Goal: Task Accomplishment & Management: Manage account settings

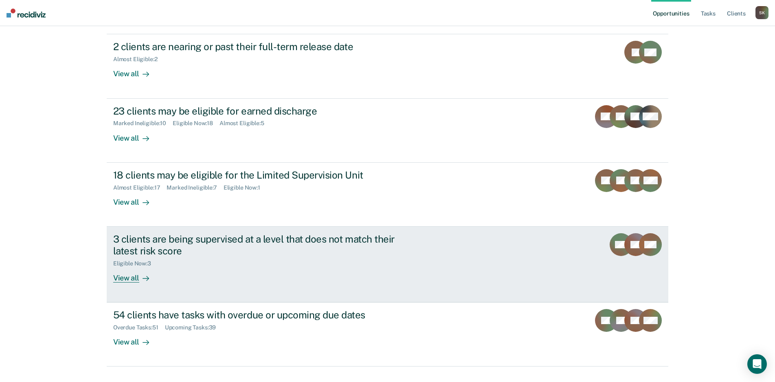
scroll to position [99, 0]
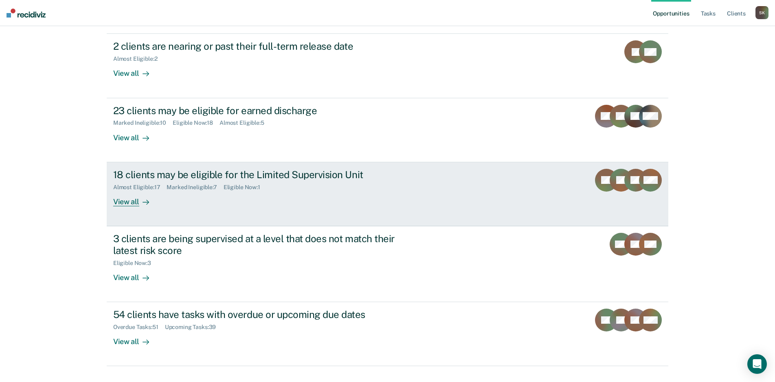
click at [129, 190] on div "View all" at bounding box center [136, 198] width 46 height 16
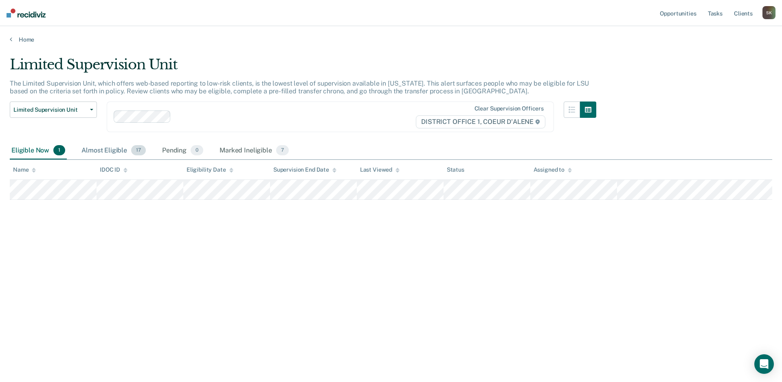
click at [117, 150] on div "Almost Eligible 17" at bounding box center [114, 151] width 68 height 18
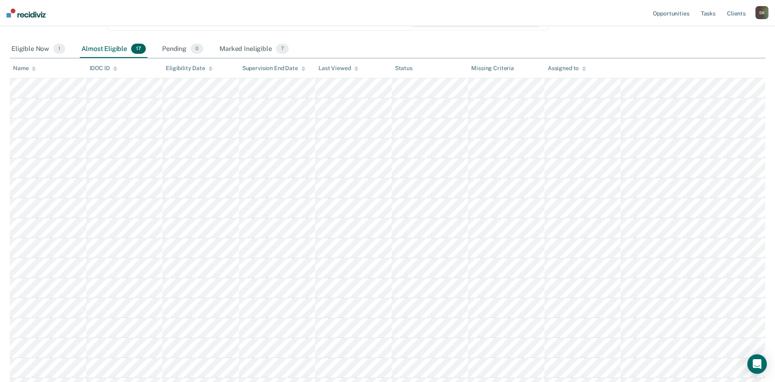
scroll to position [163, 0]
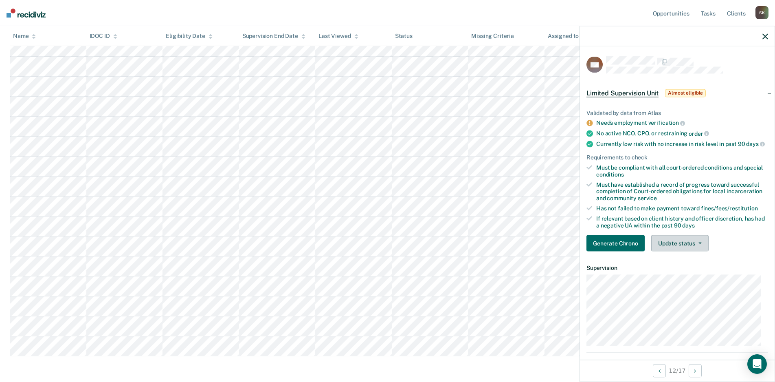
click at [684, 251] on button "Update status" at bounding box center [679, 243] width 57 height 16
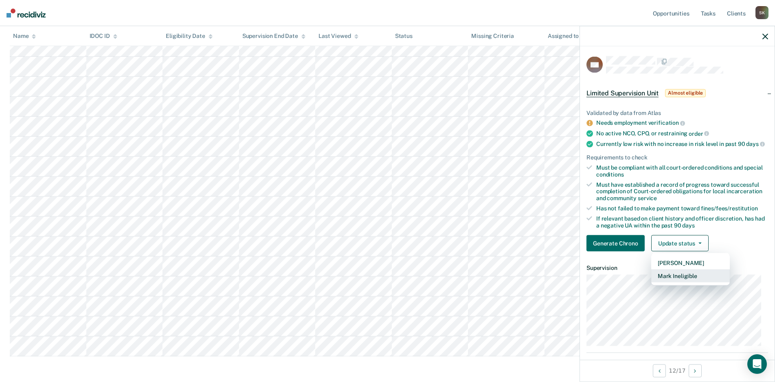
click at [685, 282] on button "Mark Ineligible" at bounding box center [690, 275] width 79 height 13
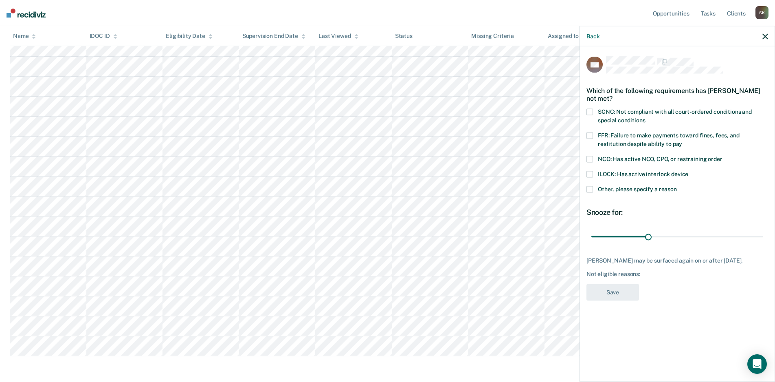
click at [642, 135] on span "FFR: Failure to make payments toward fines, fees, and restitution despite abili…" at bounding box center [669, 139] width 142 height 15
drag, startPoint x: 646, startPoint y: 238, endPoint x: 704, endPoint y: 274, distance: 68.5
type input "90"
click at [763, 229] on input "range" at bounding box center [678, 236] width 172 height 14
click at [613, 291] on button "Save" at bounding box center [613, 292] width 53 height 17
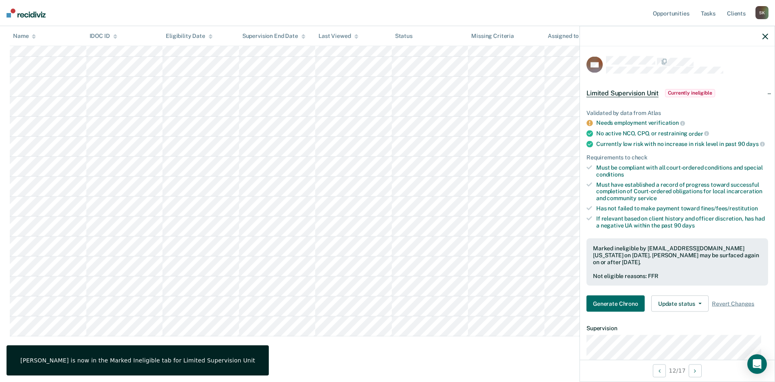
click at [766, 35] on icon "button" at bounding box center [766, 36] width 6 height 6
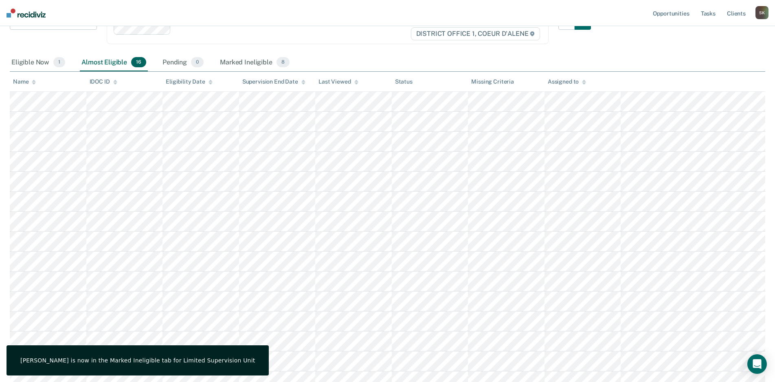
scroll to position [0, 0]
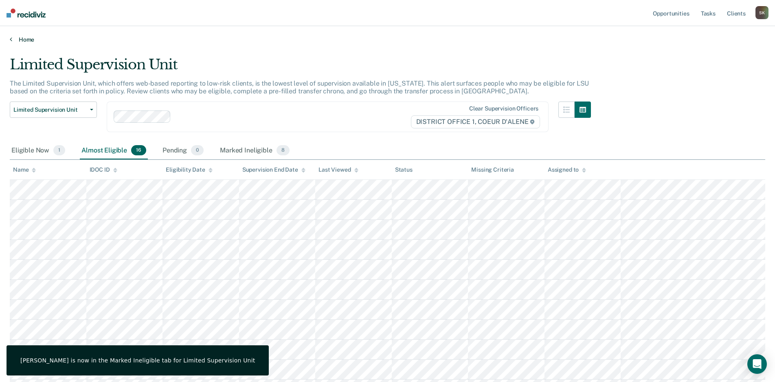
click at [19, 37] on link "Home" at bounding box center [388, 39] width 756 height 7
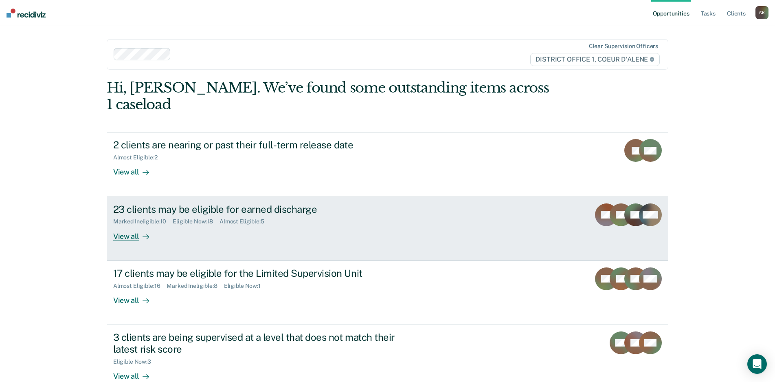
click at [129, 225] on div "View all" at bounding box center [136, 233] width 46 height 16
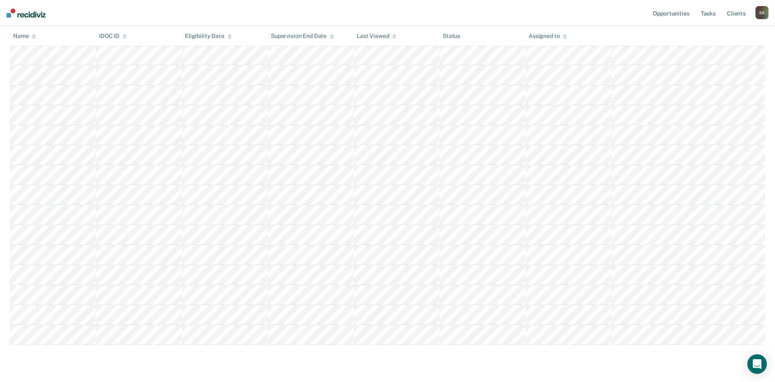
scroll to position [223, 0]
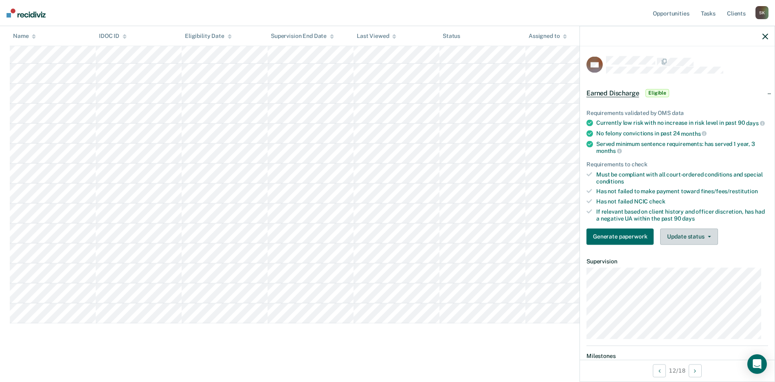
click at [682, 242] on button "Update status" at bounding box center [688, 236] width 57 height 16
click at [688, 271] on button "Mark Ineligible" at bounding box center [699, 268] width 79 height 13
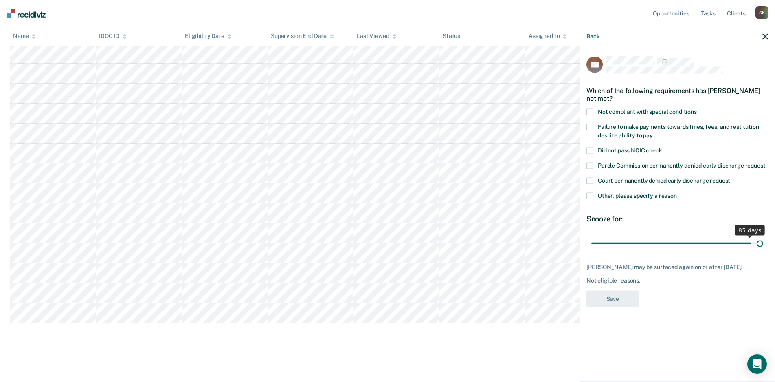
drag, startPoint x: 648, startPoint y: 238, endPoint x: 775, endPoint y: 234, distance: 127.6
type input "90"
click at [763, 236] on input "range" at bounding box center [678, 243] width 172 height 14
click at [622, 129] on label "Failure to make payments towards fines, fees, and restitution despite ability t…" at bounding box center [678, 132] width 182 height 17
click at [619, 294] on button "Save" at bounding box center [613, 298] width 53 height 17
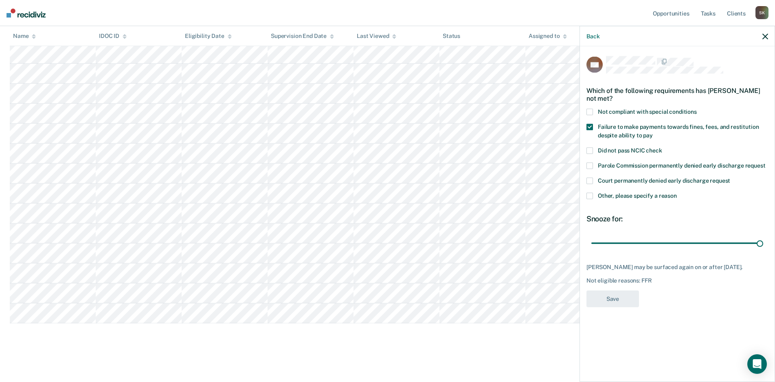
scroll to position [203, 0]
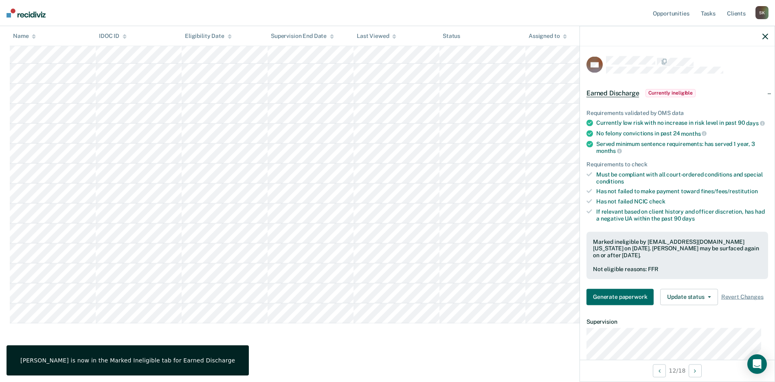
click at [767, 33] on icon "button" at bounding box center [766, 36] width 6 height 6
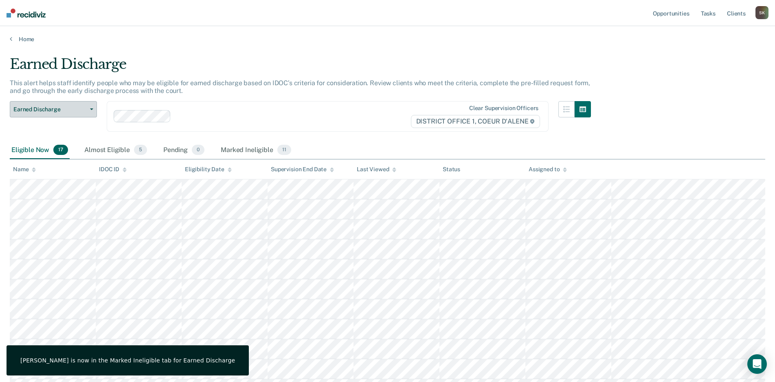
scroll to position [0, 0]
click at [19, 39] on link "Home" at bounding box center [388, 39] width 756 height 7
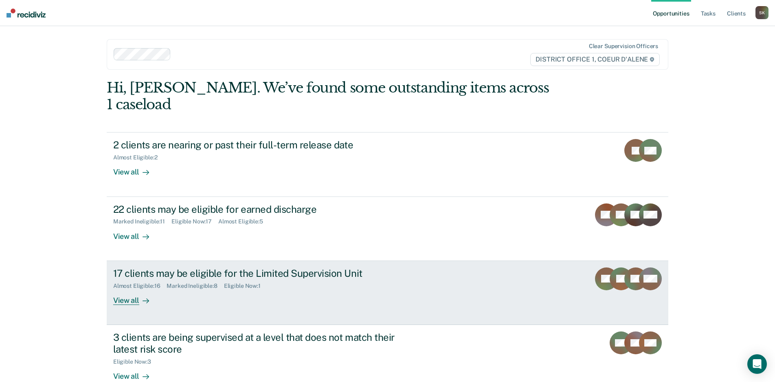
click at [143, 297] on icon at bounding box center [146, 300] width 7 height 7
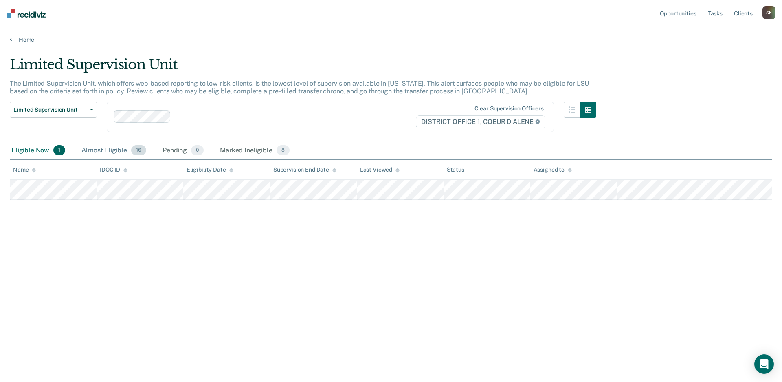
click at [112, 148] on div "Almost Eligible 16" at bounding box center [114, 151] width 68 height 18
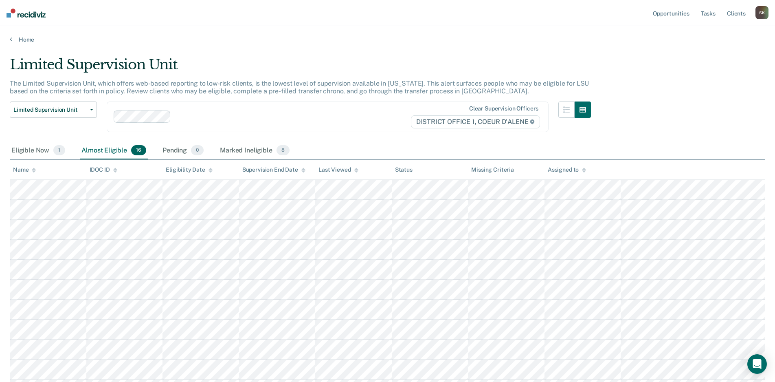
scroll to position [81, 0]
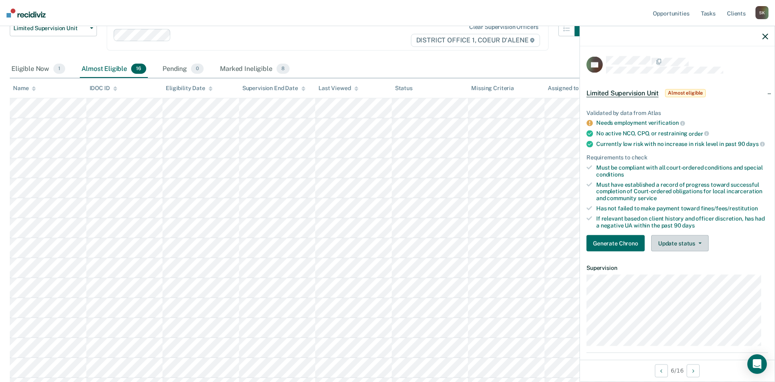
click at [691, 247] on button "Update status" at bounding box center [679, 243] width 57 height 16
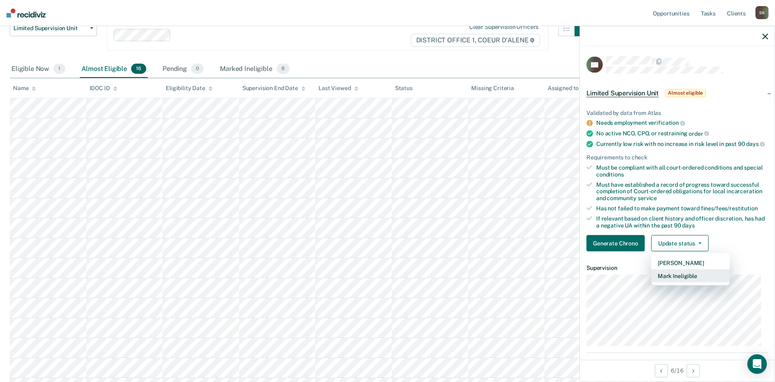
click at [691, 280] on button "Mark Ineligible" at bounding box center [690, 275] width 79 height 13
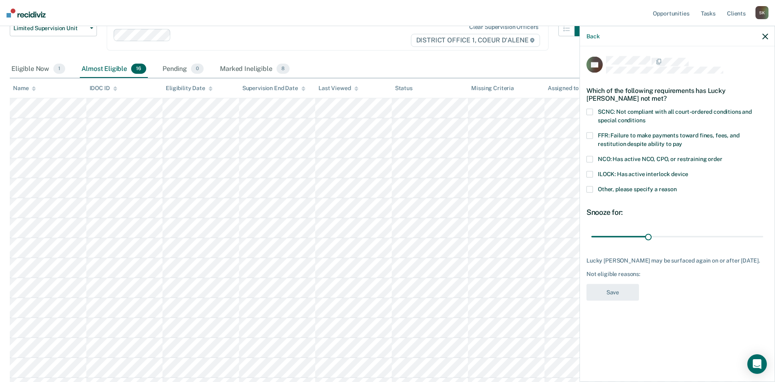
click at [627, 191] on label "Other, please specify a reason" at bounding box center [678, 190] width 182 height 9
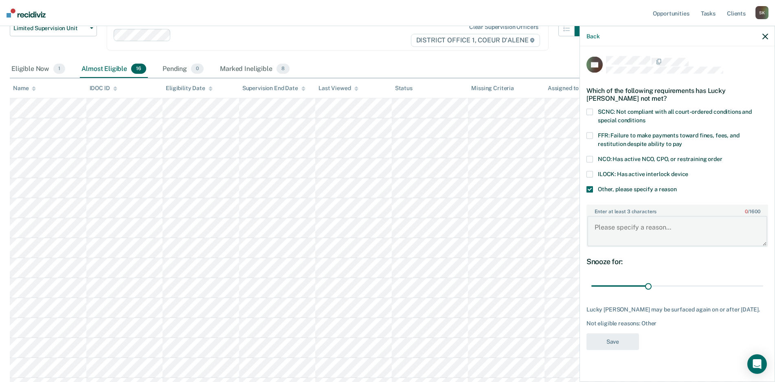
click at [637, 230] on textarea "Enter at least 3 characters 0 / 1600" at bounding box center [677, 231] width 180 height 30
type textarea "Applying for Early Discharge"
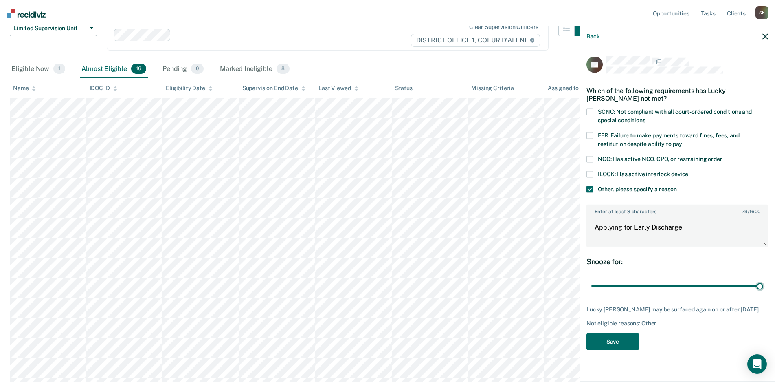
drag, startPoint x: 645, startPoint y: 286, endPoint x: 782, endPoint y: 280, distance: 136.6
type input "90"
click at [763, 280] on input "range" at bounding box center [678, 286] width 172 height 14
click at [610, 339] on button "Save" at bounding box center [613, 341] width 53 height 17
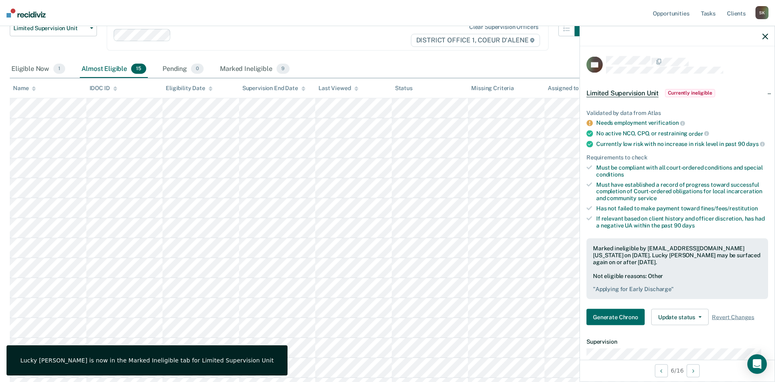
click at [765, 35] on icon "button" at bounding box center [766, 36] width 6 height 6
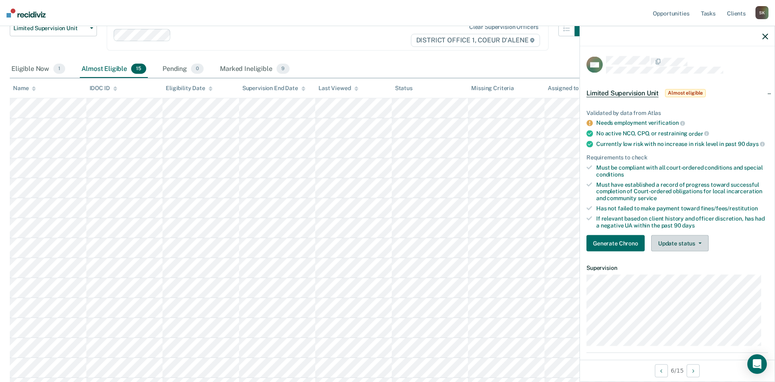
click at [697, 247] on button "Update status" at bounding box center [679, 243] width 57 height 16
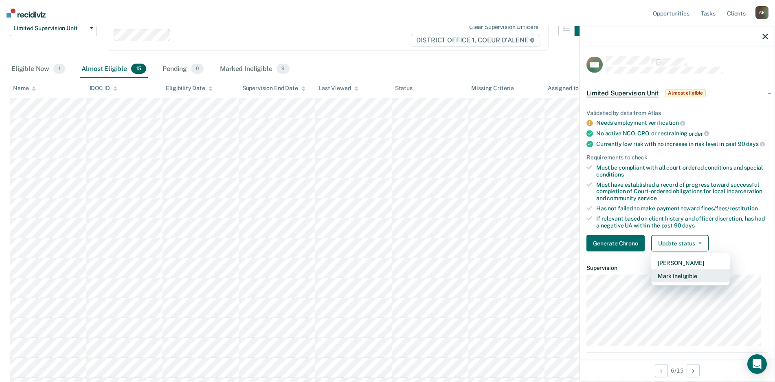
click at [683, 282] on button "Mark Ineligible" at bounding box center [690, 275] width 79 height 13
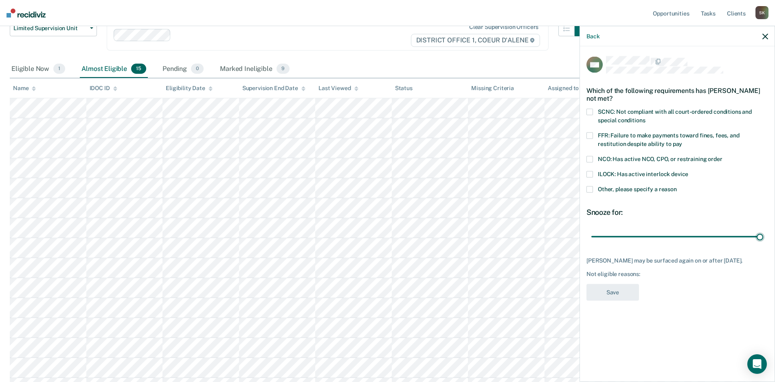
drag, startPoint x: 648, startPoint y: 235, endPoint x: 776, endPoint y: 222, distance: 128.2
type input "90"
click at [763, 229] on input "range" at bounding box center [678, 236] width 172 height 14
click at [619, 134] on span "FFR: Failure to make payments toward fines, fees, and restitution despite abili…" at bounding box center [669, 139] width 142 height 15
click at [614, 194] on div "Other, please specify a reason" at bounding box center [678, 193] width 182 height 15
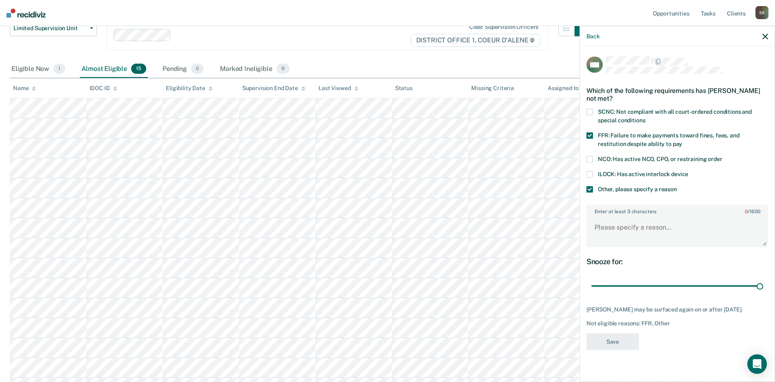
click at [615, 190] on span "Other, please specify a reason" at bounding box center [637, 189] width 79 height 7
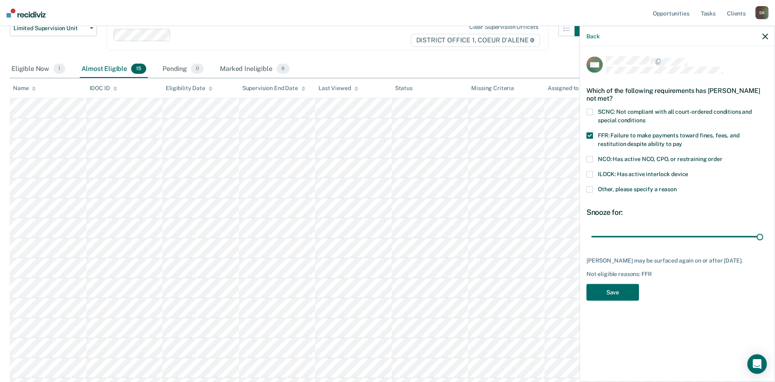
click at [618, 186] on span "Other, please specify a reason" at bounding box center [637, 189] width 79 height 7
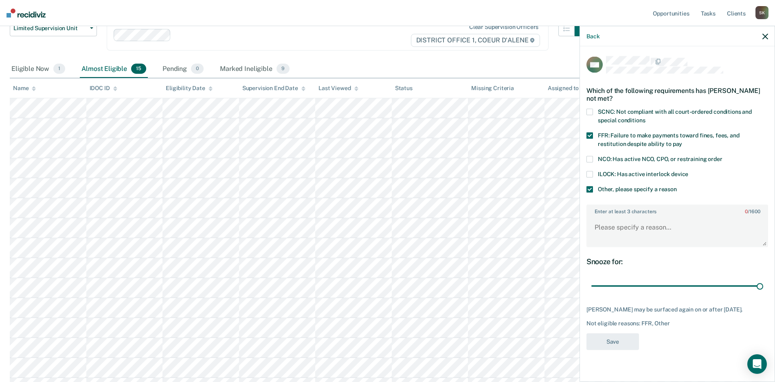
click at [616, 133] on span "FFR: Failure to make payments toward fines, fees, and restitution despite abili…" at bounding box center [669, 139] width 142 height 15
click at [625, 223] on textarea "Enter at least 3 characters 0 / 1600" at bounding box center [677, 231] width 180 height 30
type textarea "Applying for Early Discharge"
click at [628, 341] on button "Save" at bounding box center [613, 341] width 53 height 17
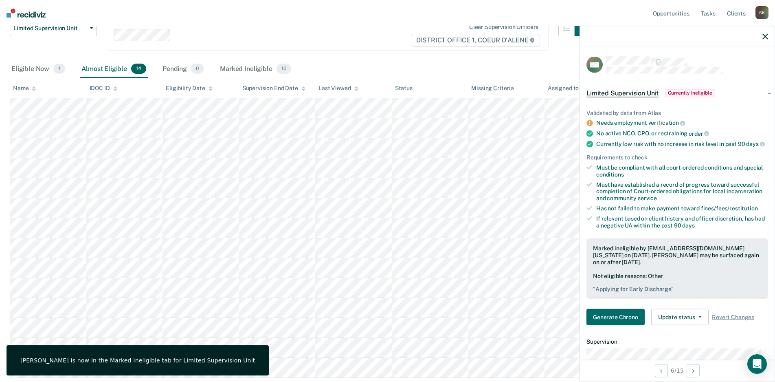
click at [766, 37] on icon "button" at bounding box center [766, 36] width 6 height 6
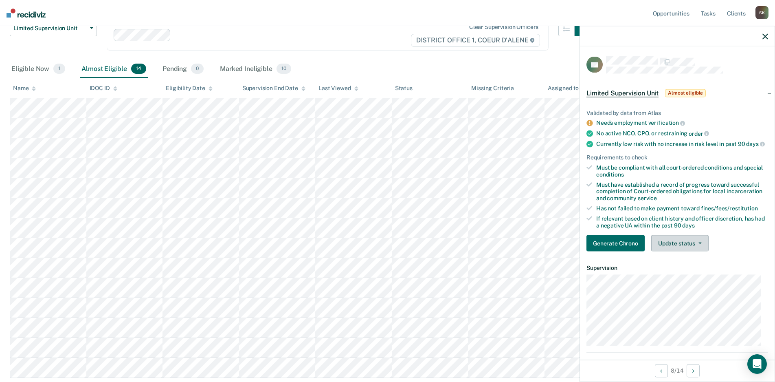
click at [684, 246] on button "Update status" at bounding box center [679, 243] width 57 height 16
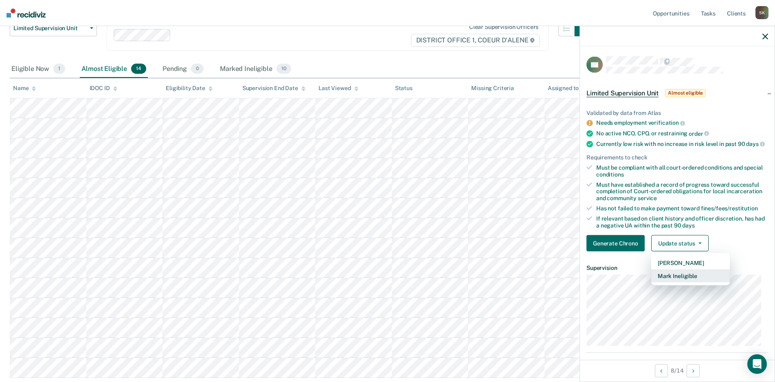
click at [686, 282] on button "Mark Ineligible" at bounding box center [690, 275] width 79 height 13
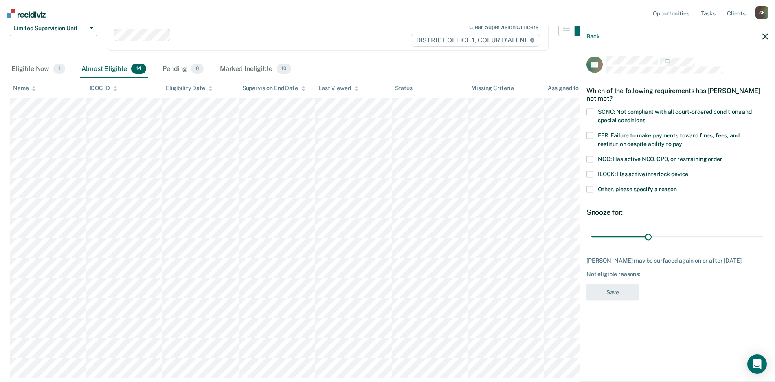
click at [631, 191] on span "Other, please specify a reason" at bounding box center [637, 189] width 79 height 7
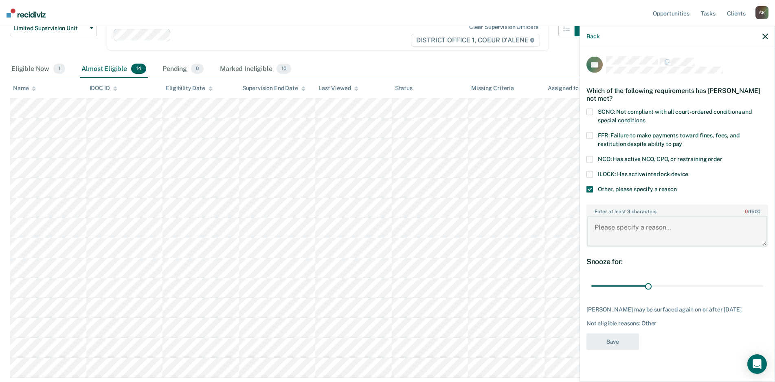
click at [621, 224] on textarea "Enter at least 3 characters 0 / 1600" at bounding box center [677, 231] width 180 height 30
type textarea "Recent new misdemeanor charges"
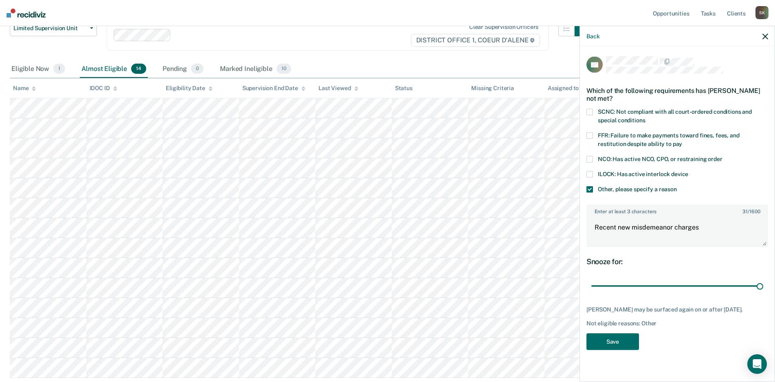
drag, startPoint x: 646, startPoint y: 285, endPoint x: 774, endPoint y: 277, distance: 129.0
type input "90"
click at [763, 279] on input "range" at bounding box center [678, 286] width 172 height 14
click at [613, 348] on button "Save" at bounding box center [613, 341] width 53 height 17
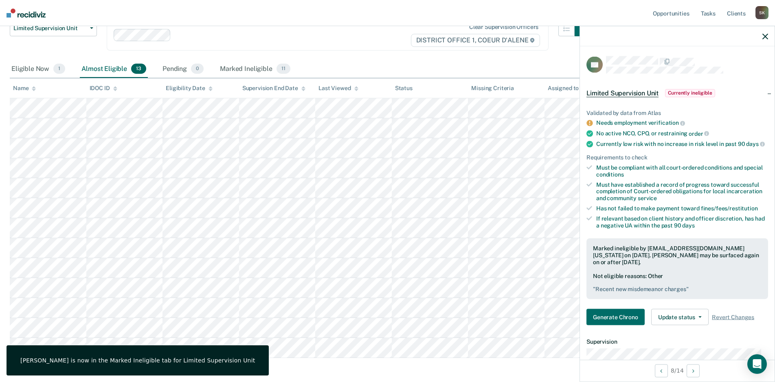
click at [769, 36] on div at bounding box center [677, 36] width 195 height 20
click at [765, 34] on icon "button" at bounding box center [766, 36] width 6 height 6
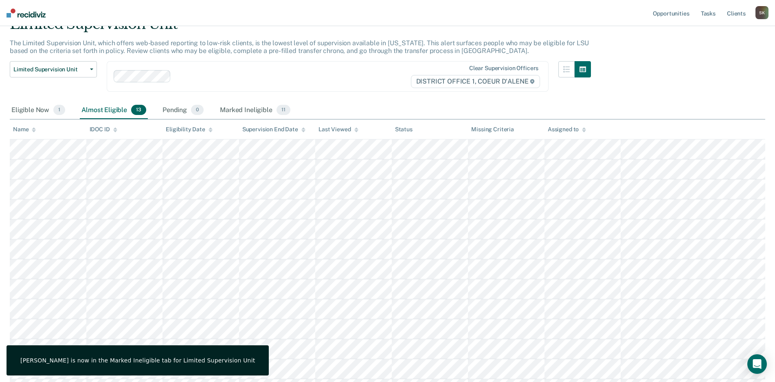
scroll to position [0, 0]
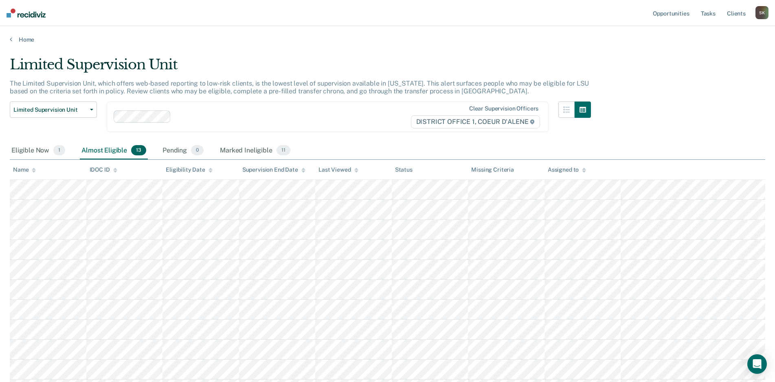
click at [18, 35] on div "Home" at bounding box center [387, 34] width 775 height 17
click at [21, 37] on link "Home" at bounding box center [388, 39] width 756 height 7
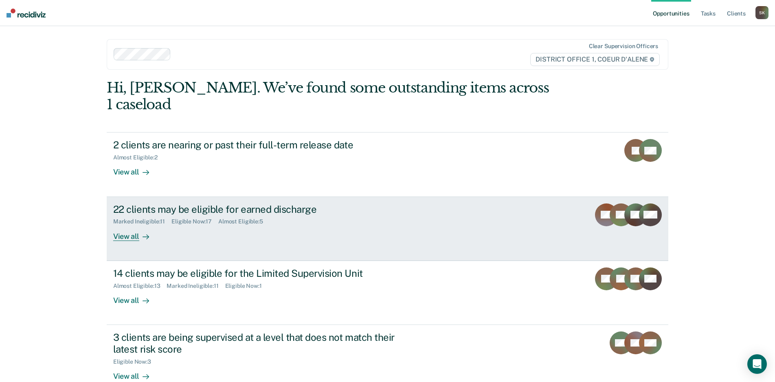
click at [139, 231] on div at bounding box center [144, 235] width 10 height 9
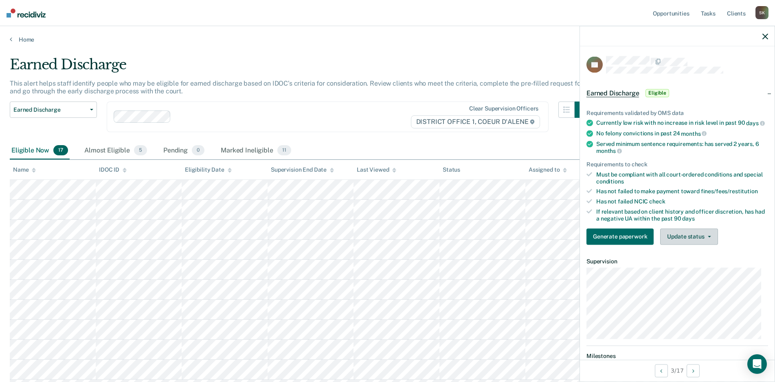
click at [686, 244] on button "Update status" at bounding box center [688, 236] width 57 height 16
click at [687, 273] on button "Mark Ineligible" at bounding box center [699, 268] width 79 height 13
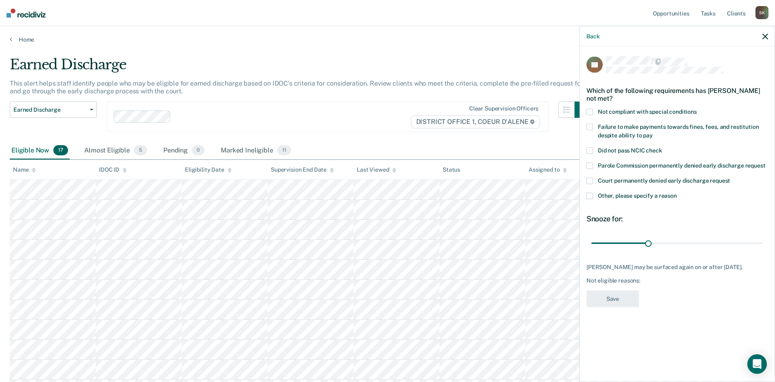
click at [640, 194] on span "Other, please specify a reason" at bounding box center [637, 195] width 79 height 7
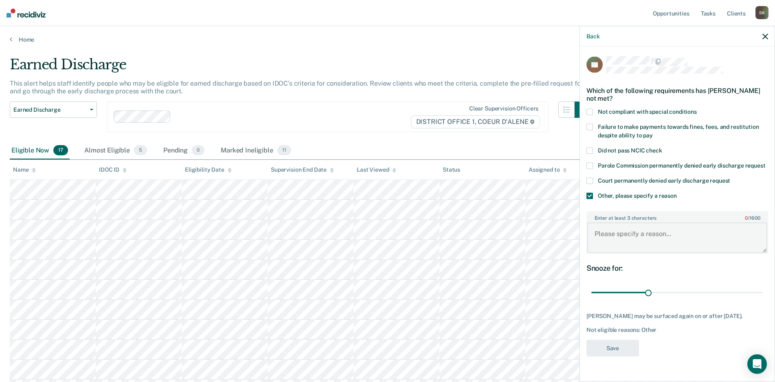
click at [633, 231] on textarea "Enter at least 3 characters 0 / 1600" at bounding box center [677, 237] width 180 height 30
type textarea "N"
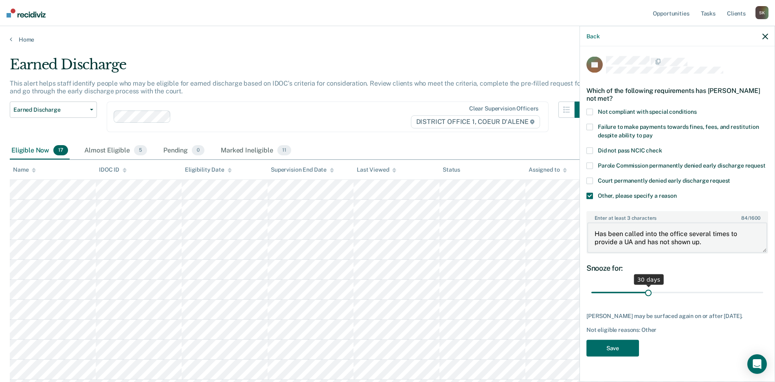
type textarea "Has been called into the office several times to provide a UA and has not shown…"
drag, startPoint x: 650, startPoint y: 293, endPoint x: 782, endPoint y: 287, distance: 131.7
type input "90"
click at [763, 287] on input "range" at bounding box center [678, 292] width 172 height 14
click at [613, 345] on button "Save" at bounding box center [613, 347] width 53 height 17
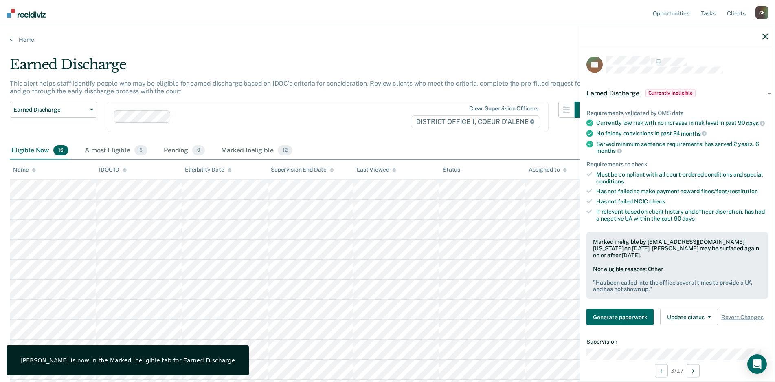
click at [767, 38] on icon "button" at bounding box center [766, 36] width 6 height 6
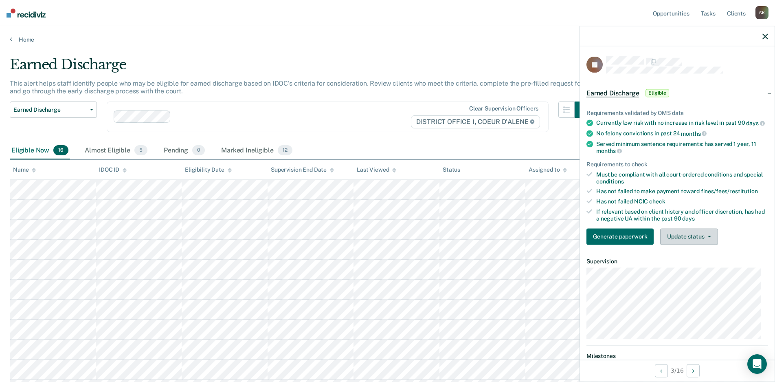
click at [706, 239] on button "Update status" at bounding box center [688, 236] width 57 height 16
click at [701, 275] on button "Mark Ineligible" at bounding box center [699, 268] width 79 height 13
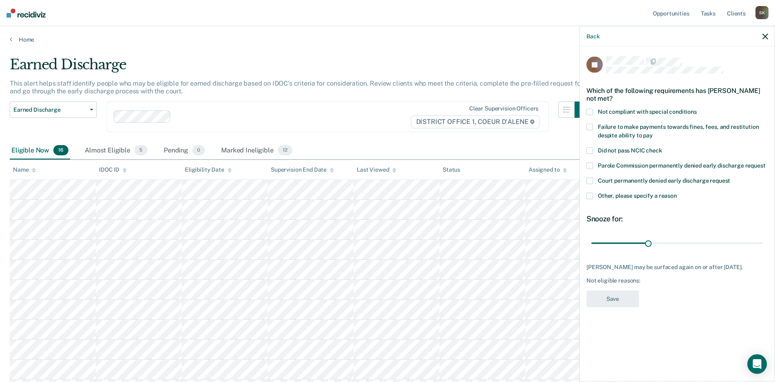
click at [642, 196] on span "Other, please specify a reason" at bounding box center [637, 195] width 79 height 7
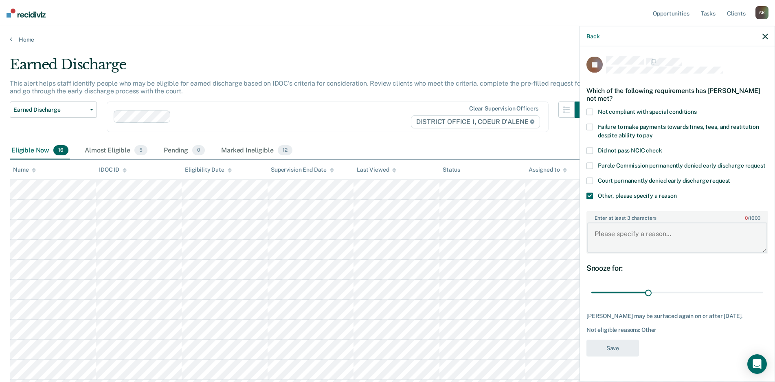
click at [630, 224] on textarea "Enter at least 3 characters 0 / 1600" at bounding box center [677, 237] width 180 height 30
click at [653, 108] on span "Not compliant with special conditions" at bounding box center [647, 111] width 99 height 7
click at [623, 128] on span "Failure to make payments towards fines, fees, and restitution despite ability t…" at bounding box center [678, 130] width 161 height 15
click at [668, 236] on textarea "Enter at least 3 characters 0 / 1600" at bounding box center [677, 237] width 180 height 30
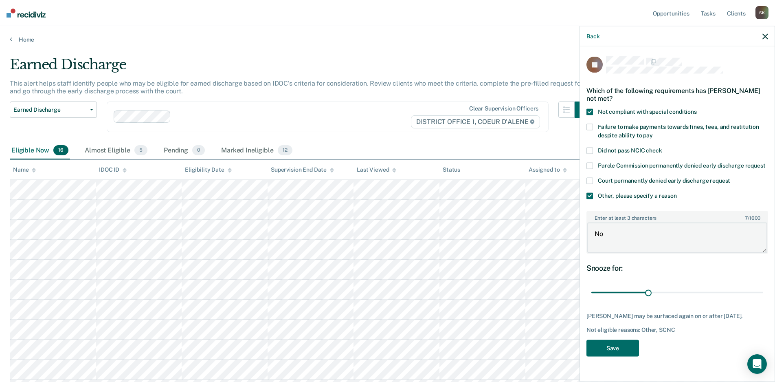
type textarea "N"
type textarea "Actively using and absconded"
drag, startPoint x: 649, startPoint y: 290, endPoint x: 778, endPoint y: 285, distance: 129.3
type input "90"
click at [763, 285] on input "range" at bounding box center [678, 292] width 172 height 14
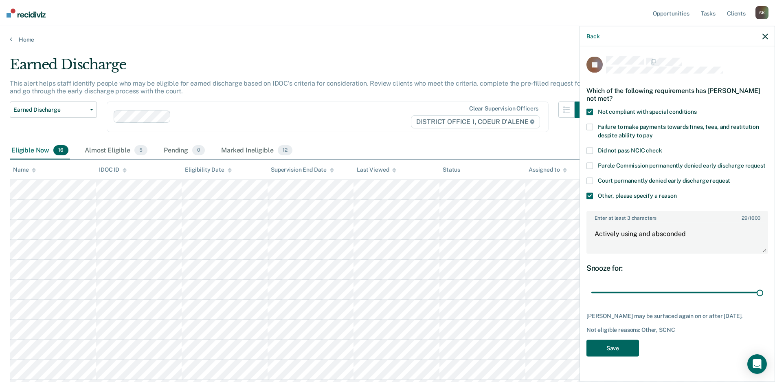
click at [594, 350] on button "Save" at bounding box center [613, 347] width 53 height 17
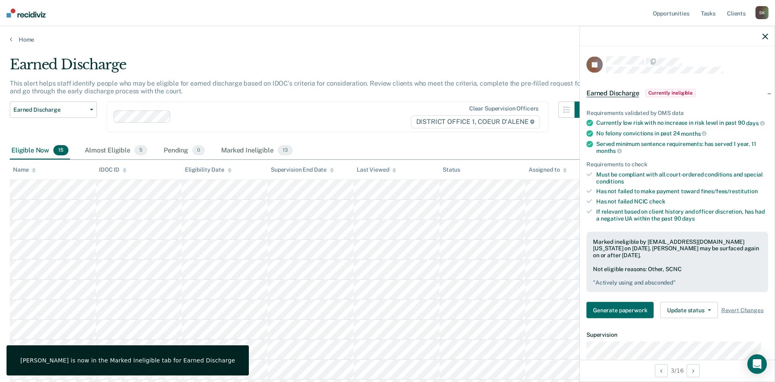
click at [768, 35] on icon "button" at bounding box center [766, 36] width 6 height 6
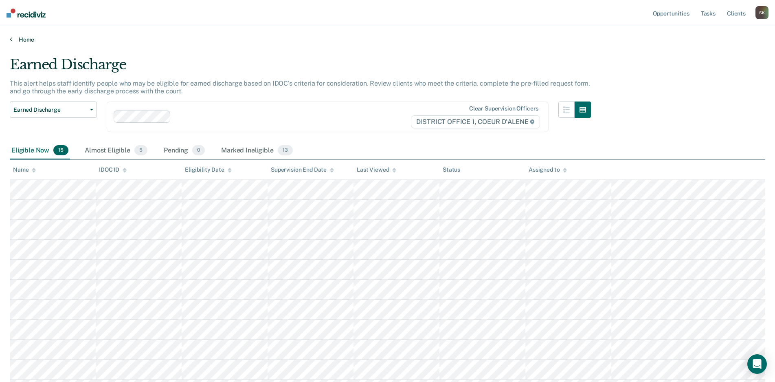
click at [20, 42] on link "Home" at bounding box center [388, 39] width 756 height 7
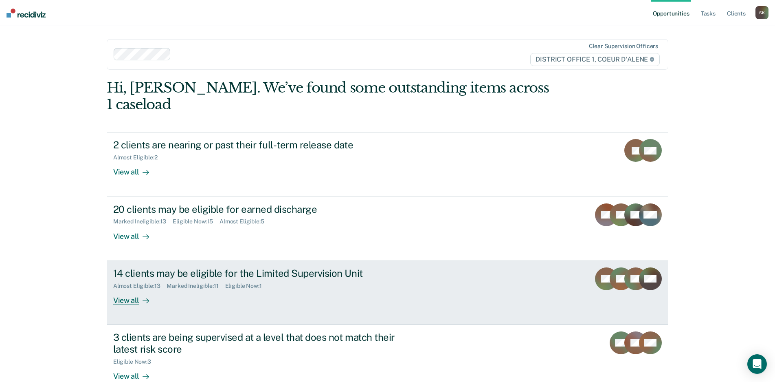
click at [123, 289] on div "View all" at bounding box center [136, 297] width 46 height 16
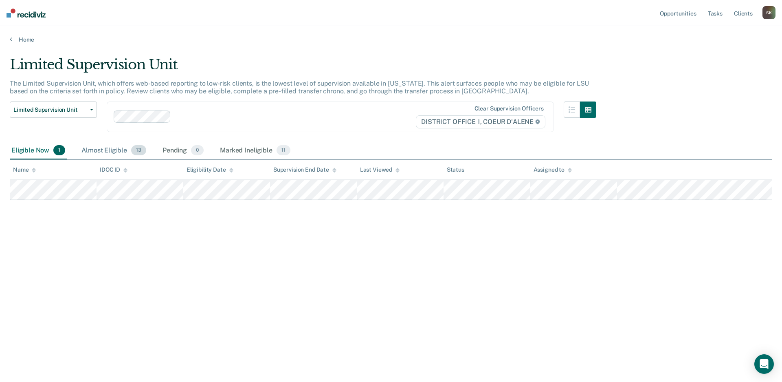
click at [98, 150] on div "Almost Eligible 13" at bounding box center [114, 151] width 68 height 18
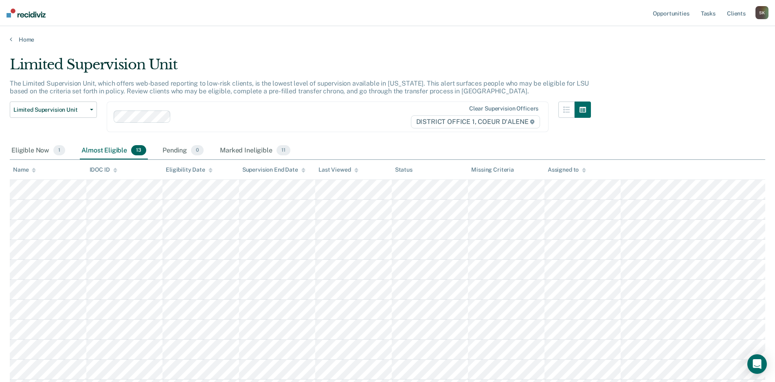
scroll to position [122, 0]
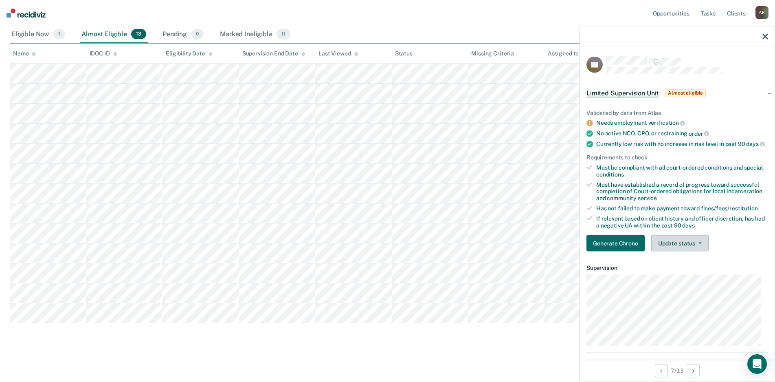
click at [677, 246] on button "Update status" at bounding box center [679, 243] width 57 height 16
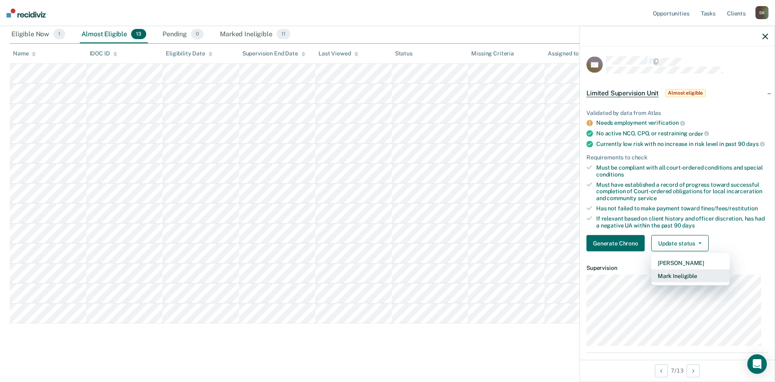
click at [697, 282] on button "Mark Ineligible" at bounding box center [690, 275] width 79 height 13
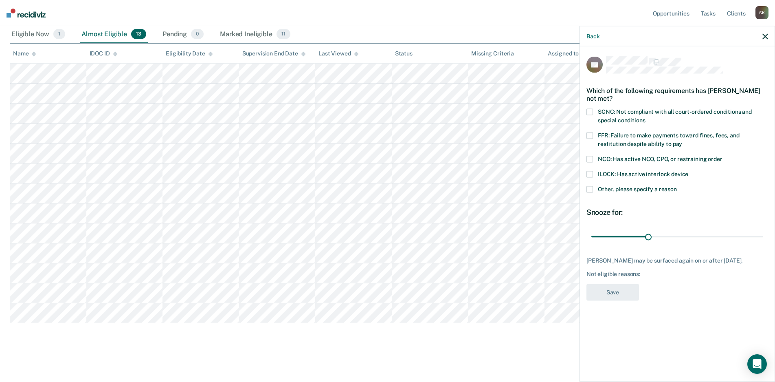
click at [618, 189] on span "Other, please specify a reason" at bounding box center [637, 189] width 79 height 7
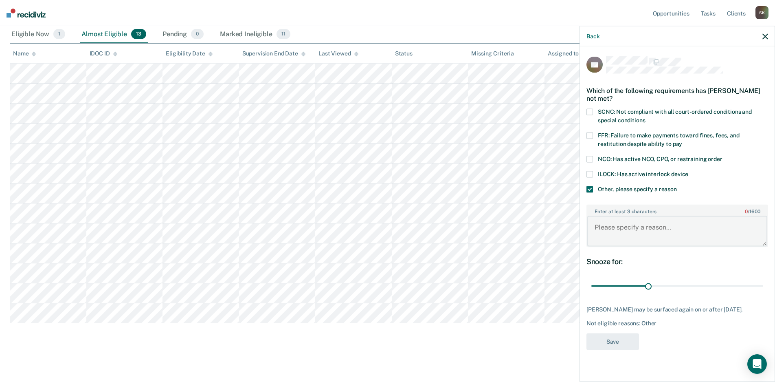
click at [622, 220] on textarea "Enter at least 3 characters 0 / 1600" at bounding box center [677, 231] width 180 height 30
type textarea "Recent new misdemeanor charges"
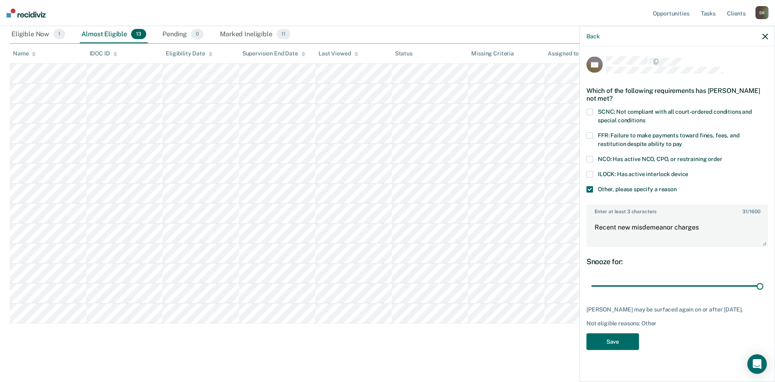
drag, startPoint x: 648, startPoint y: 284, endPoint x: 781, endPoint y: 283, distance: 133.2
type input "90"
click at [763, 283] on input "range" at bounding box center [678, 286] width 172 height 14
click at [604, 342] on button "Save" at bounding box center [613, 341] width 53 height 17
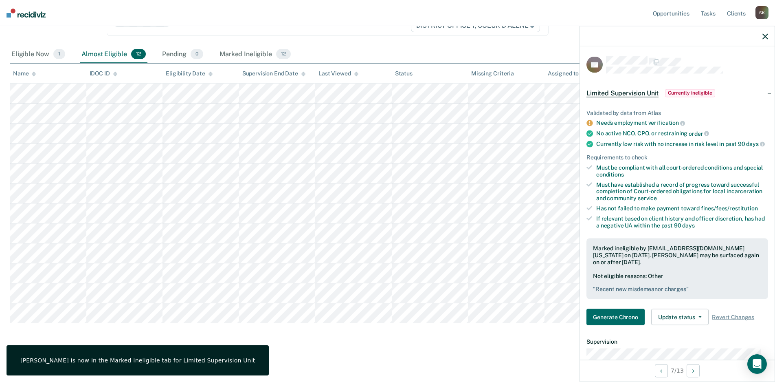
click at [769, 35] on div at bounding box center [677, 36] width 195 height 20
click at [766, 33] on button "button" at bounding box center [766, 36] width 6 height 7
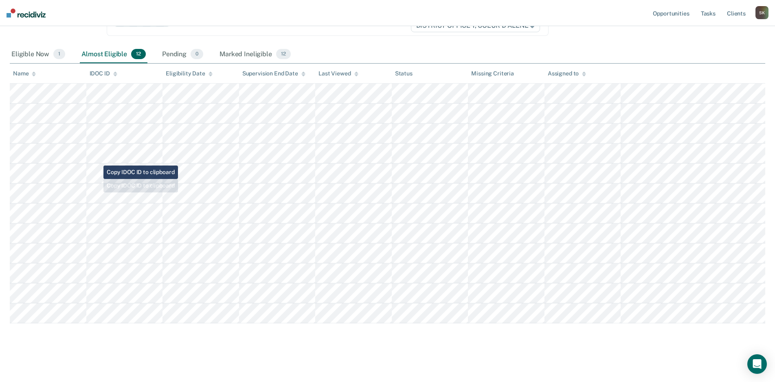
scroll to position [0, 0]
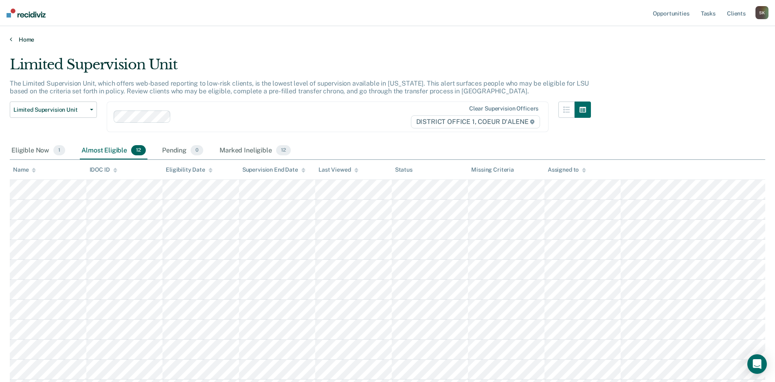
click at [22, 39] on link "Home" at bounding box center [388, 39] width 756 height 7
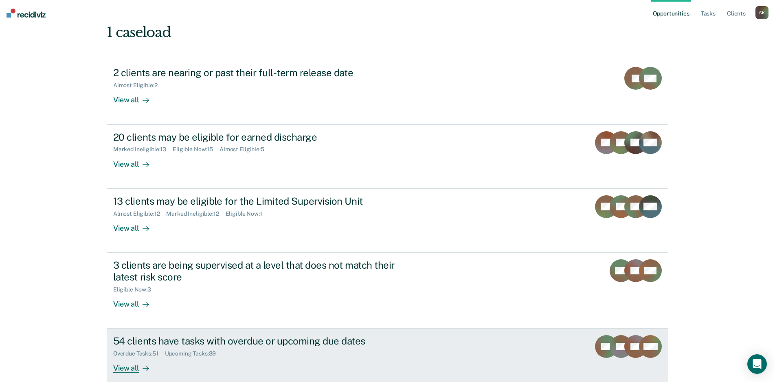
scroll to position [58, 0]
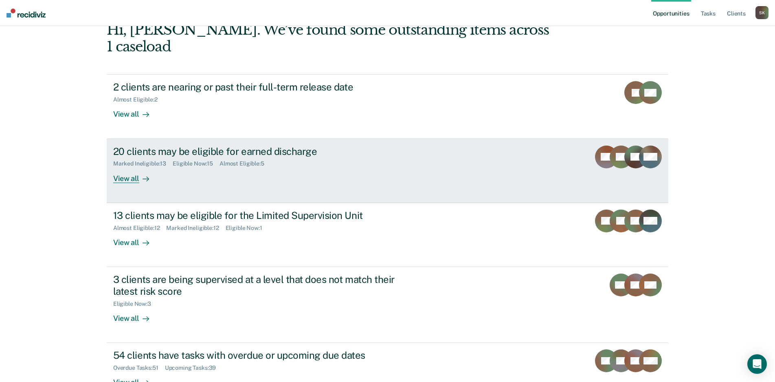
click at [133, 167] on div "View all" at bounding box center [136, 175] width 46 height 16
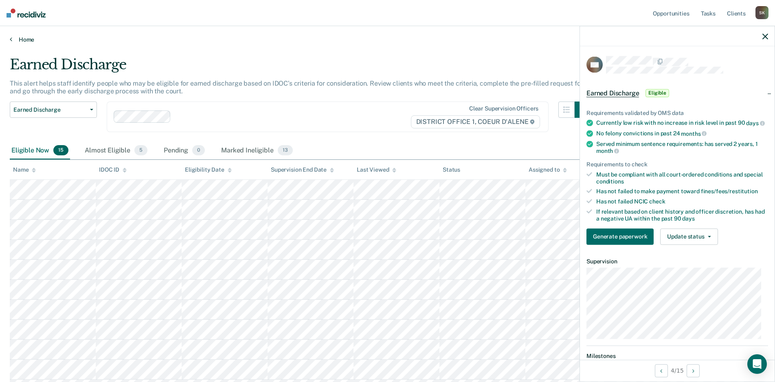
click at [22, 40] on link "Home" at bounding box center [388, 39] width 756 height 7
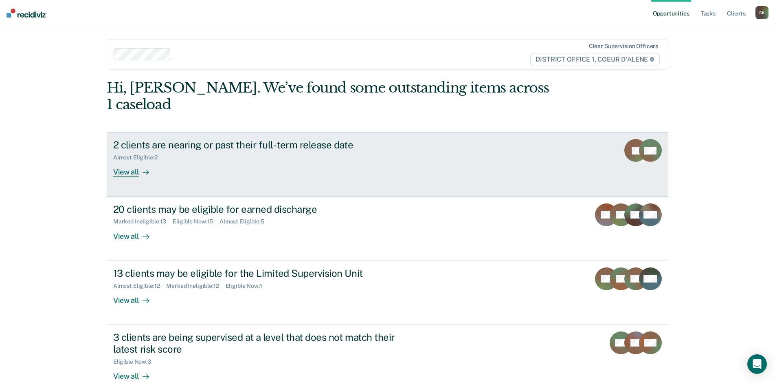
click at [144, 162] on link "2 clients are nearing or past their full-term release date Almost Eligible : 2 …" at bounding box center [388, 164] width 562 height 64
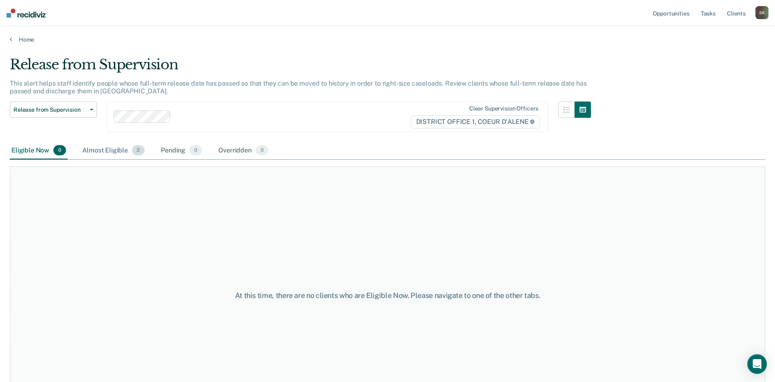
click at [99, 151] on div "Almost Eligible 2" at bounding box center [114, 151] width 66 height 18
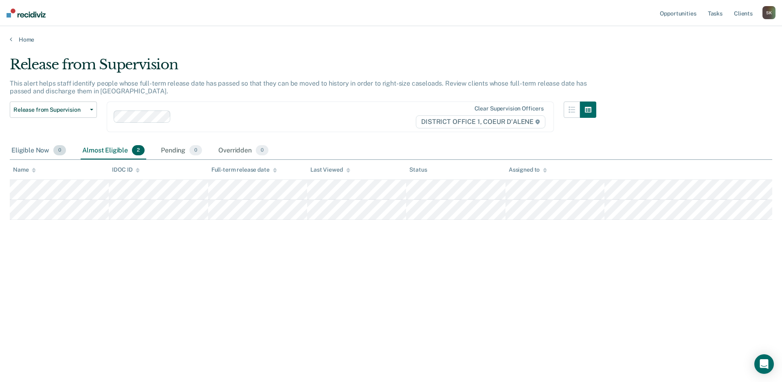
click at [31, 151] on div "Eligible Now 0" at bounding box center [39, 151] width 58 height 18
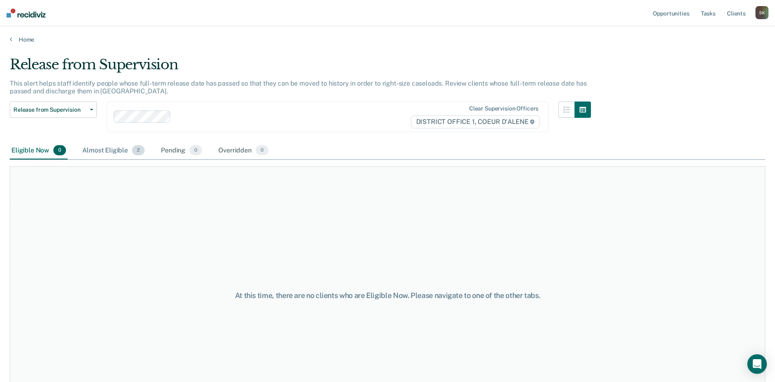
click at [103, 150] on div "Almost Eligible 2" at bounding box center [114, 151] width 66 height 18
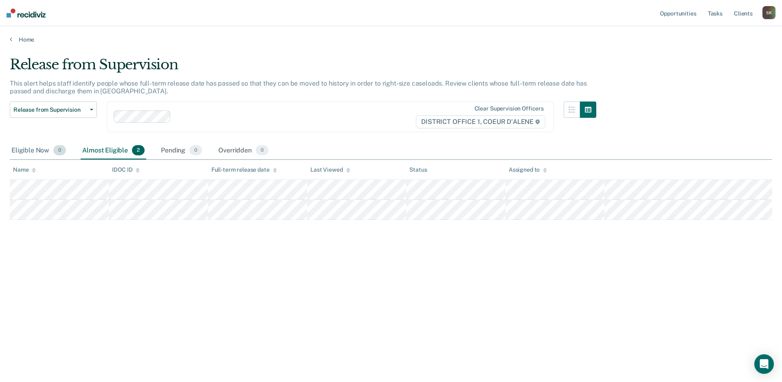
click at [22, 147] on div "Eligible Now 0" at bounding box center [39, 151] width 58 height 18
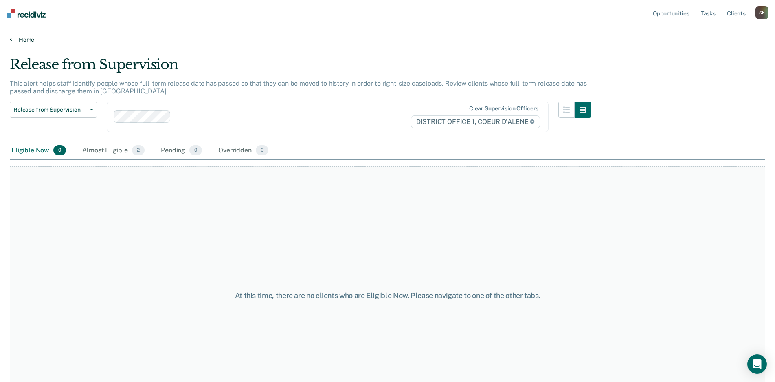
click at [20, 37] on link "Home" at bounding box center [388, 39] width 756 height 7
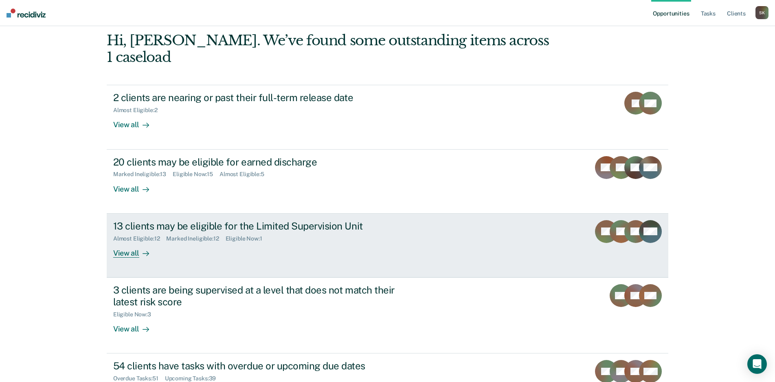
scroll to position [99, 0]
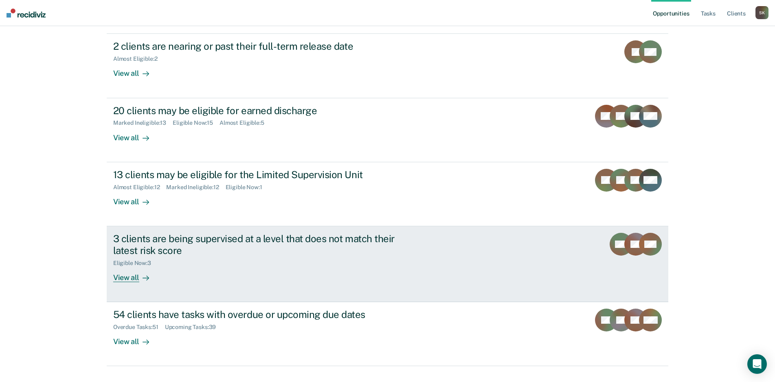
click at [131, 266] on div "View all" at bounding box center [136, 274] width 46 height 16
